Goal: Task Accomplishment & Management: Manage account settings

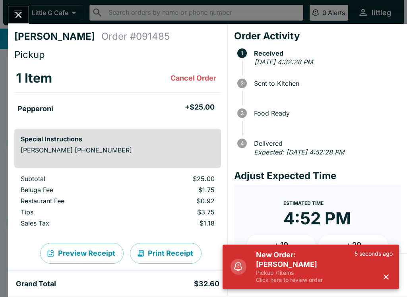
click at [387, 276] on icon "button" at bounding box center [385, 276] width 5 height 5
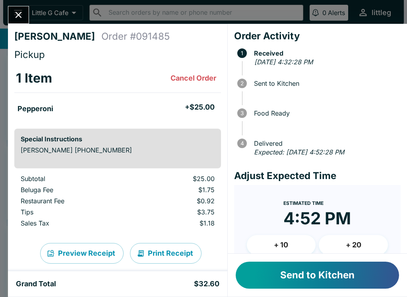
click at [325, 276] on button "Send to Kitchen" at bounding box center [316, 275] width 163 height 27
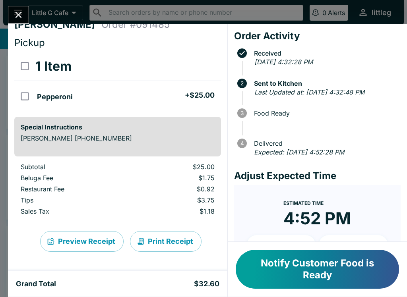
scroll to position [12, 0]
click at [23, 13] on icon "Close" at bounding box center [18, 15] width 11 height 11
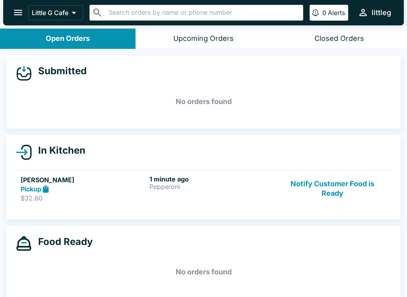
click at [126, 191] on div "Pickup" at bounding box center [83, 189] width 125 height 9
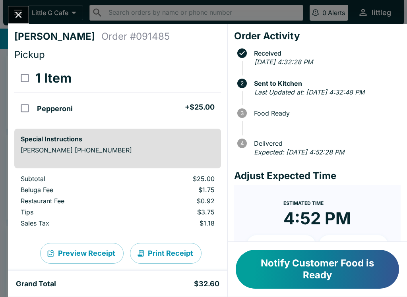
click at [282, 271] on button "Notify Customer Food is Ready" at bounding box center [316, 269] width 163 height 39
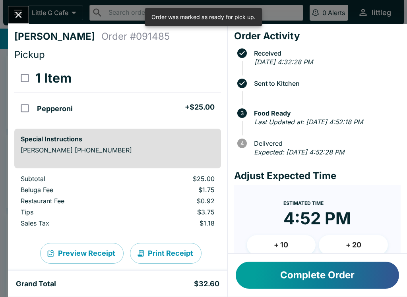
click at [16, 27] on div "[PERSON_NAME] Order # 091485 Pickup 1 Item Pepperoni + $25.00 Special Instructi…" at bounding box center [117, 147] width 219 height 247
click at [18, 17] on icon "Close" at bounding box center [18, 15] width 11 height 11
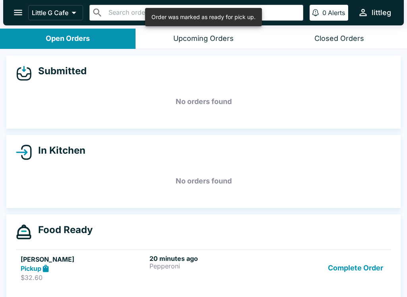
click at [343, 272] on button "Complete Order" at bounding box center [355, 268] width 62 height 27
